Goal: Information Seeking & Learning: Learn about a topic

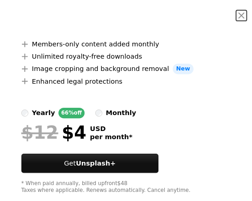
scroll to position [69, 0]
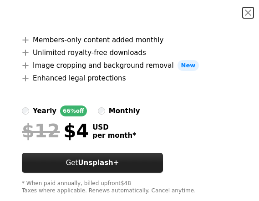
click at [147, 153] on button "Get Unsplash+" at bounding box center [92, 163] width 141 height 20
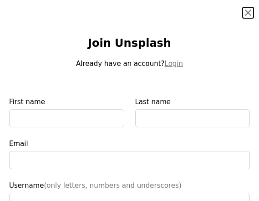
click at [244, 14] on button "An X shape" at bounding box center [248, 12] width 11 height 11
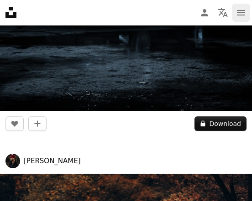
click at [239, 13] on icon "Menu" at bounding box center [241, 12] width 8 height 5
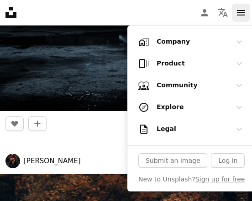
click at [237, 13] on icon "Menu" at bounding box center [241, 12] width 8 height 5
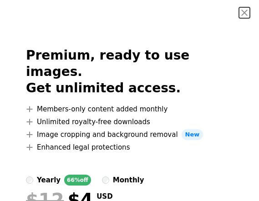
scroll to position [365, 0]
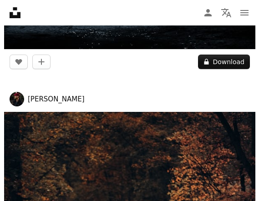
scroll to position [410, 0]
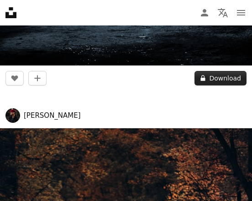
click at [203, 80] on icon at bounding box center [203, 79] width 5 height 6
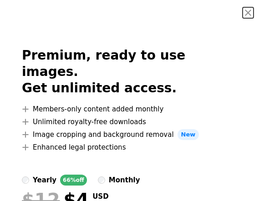
click at [247, 15] on button "An X shape" at bounding box center [248, 12] width 11 height 11
